Goal: Task Accomplishment & Management: Manage account settings

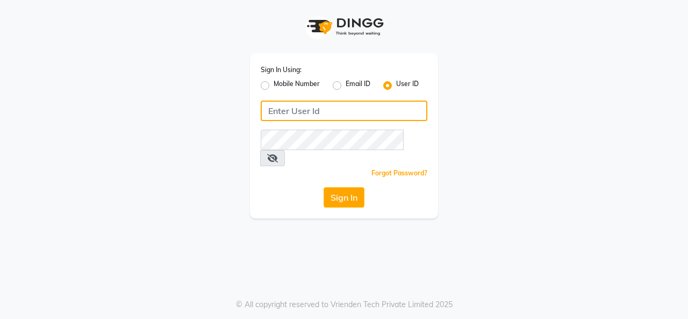
click at [296, 110] on input "Username" at bounding box center [344, 110] width 167 height 20
type input "trends123"
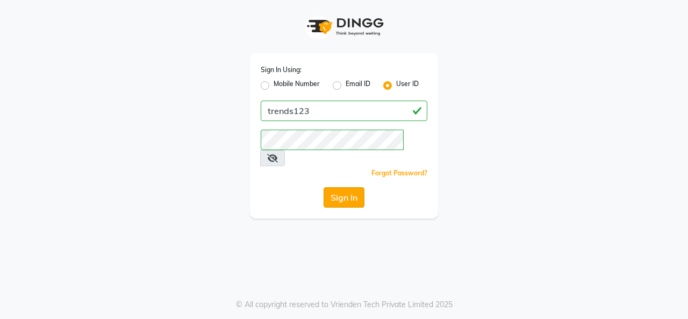
click at [338, 187] on button "Sign In" at bounding box center [343, 197] width 41 height 20
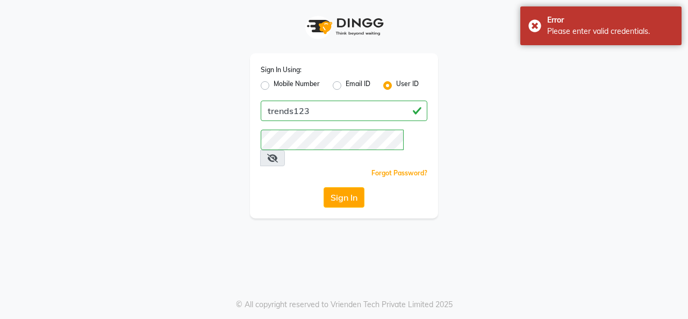
click at [310, 142] on div "Sign In Using: Mobile Number Email ID User ID trends123 Remember me Forgot Pass…" at bounding box center [344, 135] width 188 height 165
click at [278, 154] on icon at bounding box center [272, 158] width 11 height 9
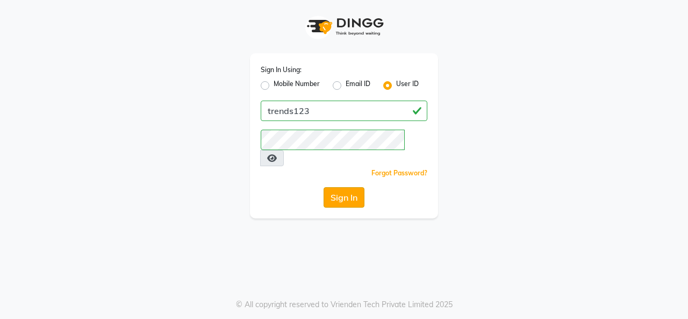
click at [345, 187] on button "Sign In" at bounding box center [343, 197] width 41 height 20
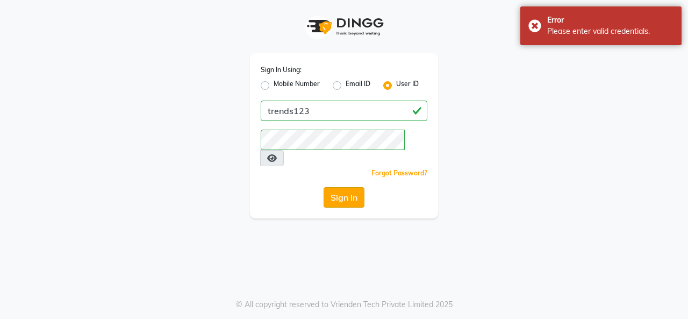
click at [345, 187] on button "Sign In" at bounding box center [343, 197] width 41 height 20
click at [345, 187] on div "Sign In" at bounding box center [344, 197] width 167 height 20
click at [345, 187] on button "Sign In" at bounding box center [343, 197] width 41 height 20
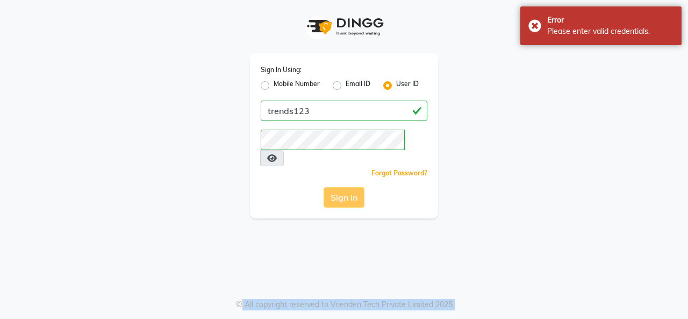
click at [345, 187] on div "Sign In" at bounding box center [344, 197] width 167 height 20
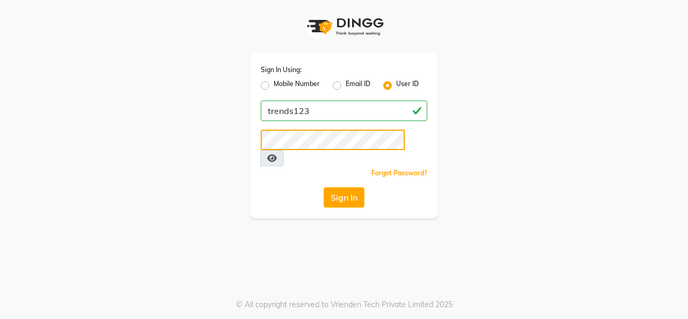
click at [323, 187] on button "Sign In" at bounding box center [343, 197] width 41 height 20
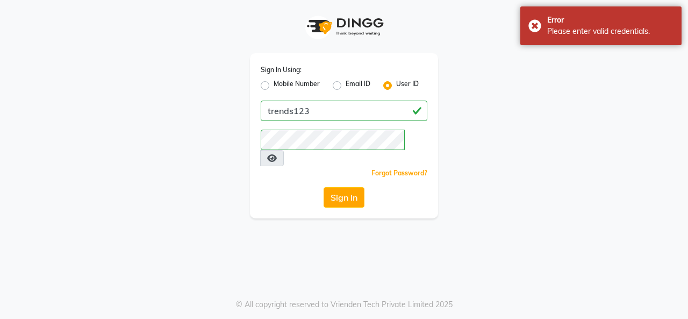
click at [399, 169] on link "Forgot Password?" at bounding box center [399, 173] width 56 height 8
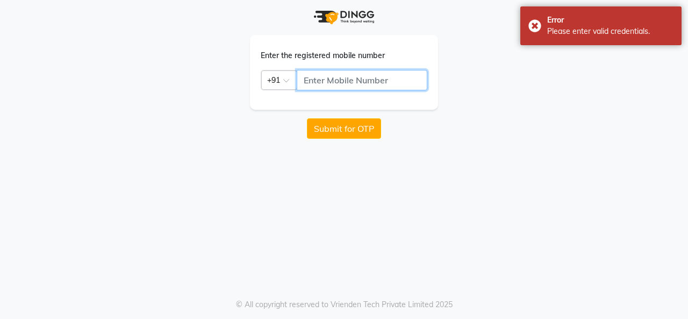
click at [354, 77] on input "text" at bounding box center [362, 80] width 131 height 20
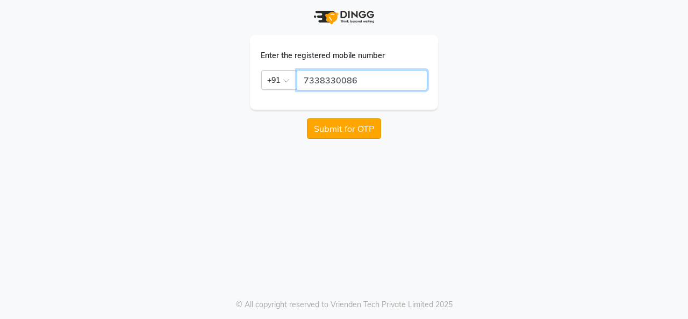
type input "7338330086"
click at [355, 132] on button "Submit for OTP" at bounding box center [344, 128] width 74 height 20
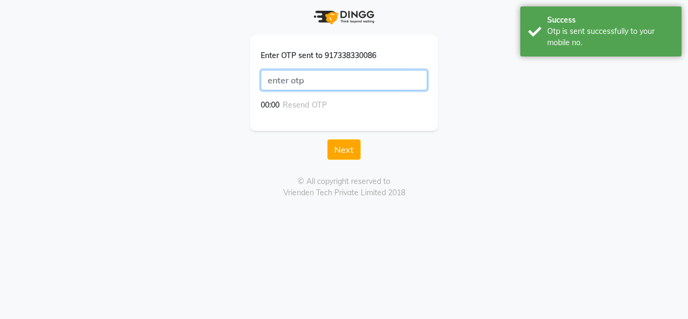
click at [357, 81] on input "text" at bounding box center [344, 80] width 167 height 20
type input "2115"
click at [327, 139] on button "Next" at bounding box center [343, 149] width 33 height 20
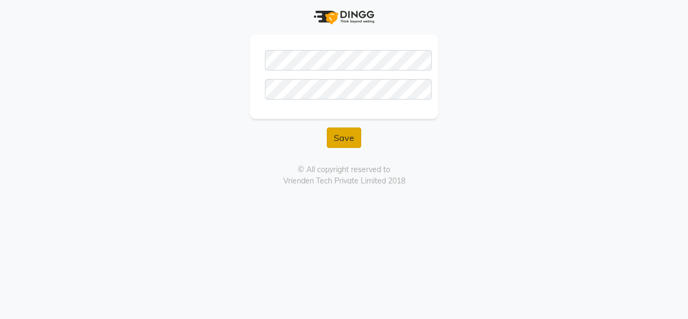
click at [346, 137] on button "Save" at bounding box center [344, 137] width 34 height 20
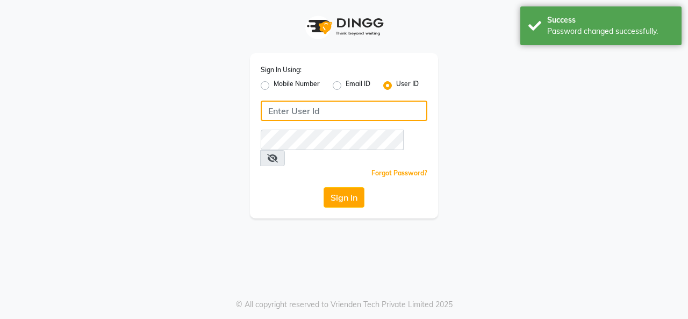
click at [339, 114] on input "Username" at bounding box center [344, 110] width 167 height 20
type input "y"
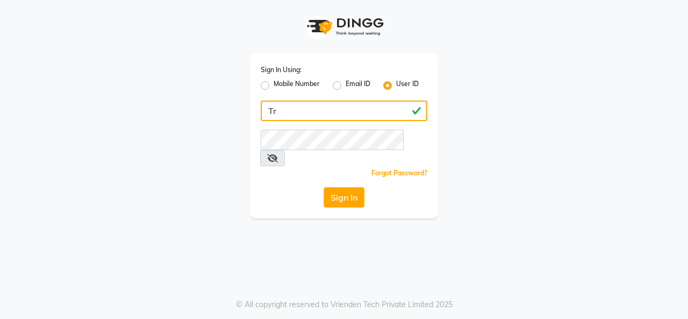
type input "T"
type input "trends123"
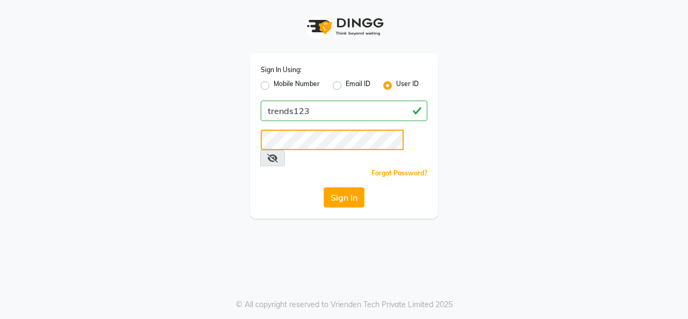
click at [323, 187] on button "Sign In" at bounding box center [343, 197] width 41 height 20
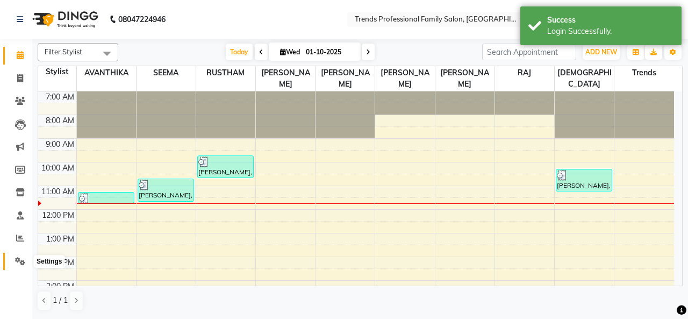
click at [17, 256] on span at bounding box center [20, 261] width 19 height 12
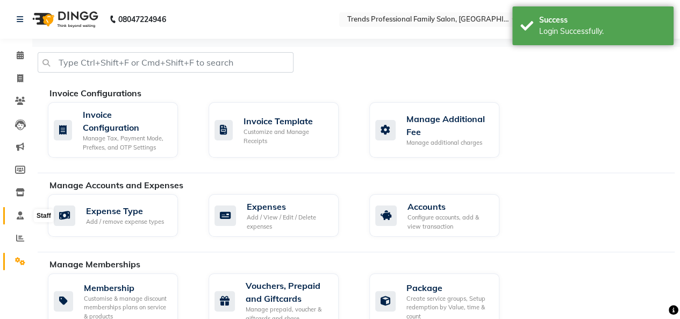
click at [21, 213] on icon at bounding box center [20, 215] width 7 height 8
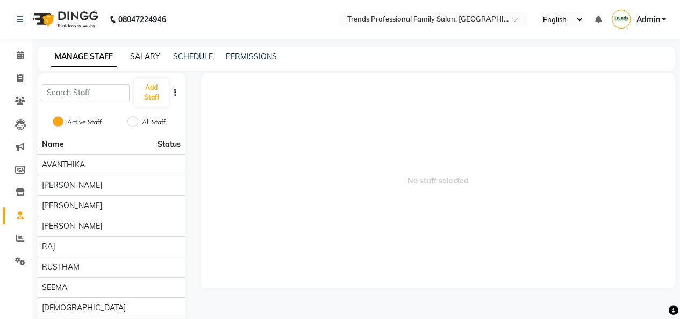
click at [139, 53] on link "SALARY" at bounding box center [145, 57] width 30 height 10
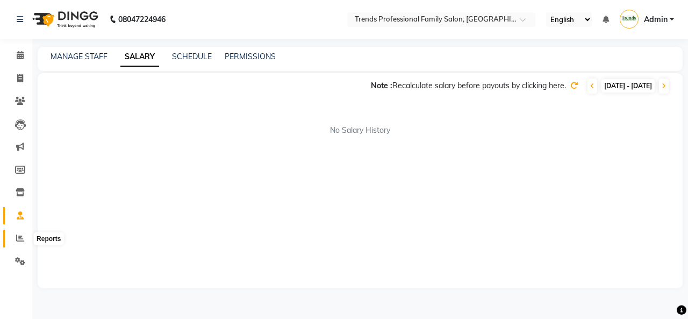
click at [17, 235] on icon at bounding box center [20, 238] width 8 height 8
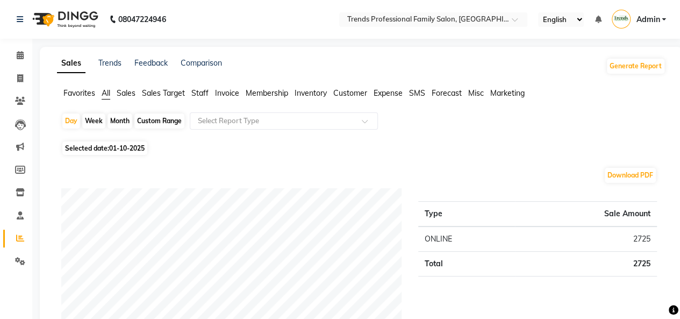
click at [197, 90] on span "Staff" at bounding box center [199, 93] width 17 height 10
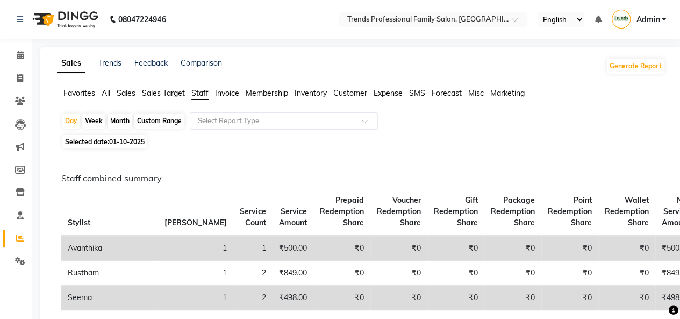
click at [147, 124] on div "Custom Range" at bounding box center [159, 120] width 50 height 15
select select "10"
select select "2025"
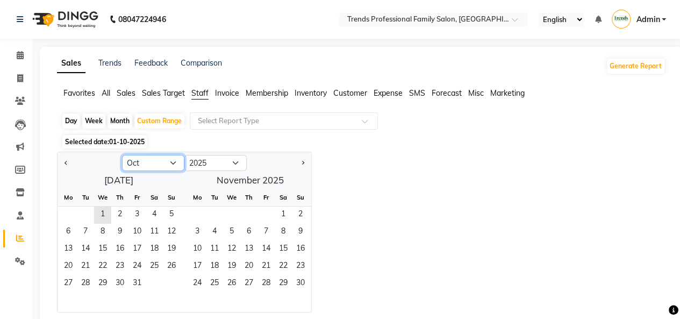
click at [134, 164] on select "Jan Feb Mar Apr May Jun [DATE] Aug Sep Oct Nov Dec" at bounding box center [153, 163] width 62 height 16
select select "9"
click at [122, 155] on select "Jan Feb Mar Apr May Jun [DATE] Aug Sep Oct Nov Dec" at bounding box center [153, 163] width 62 height 16
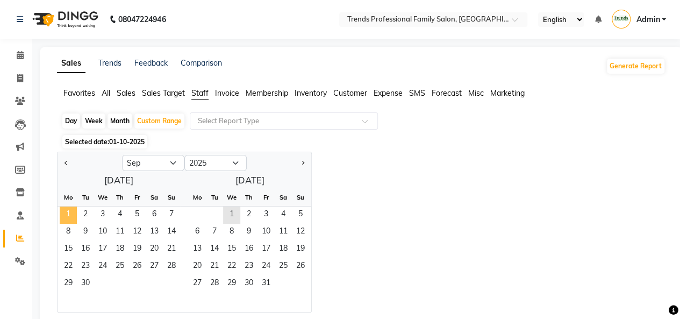
click at [70, 219] on span "1" at bounding box center [68, 214] width 17 height 17
click at [87, 280] on span "30" at bounding box center [85, 283] width 17 height 17
